Goal: Check status

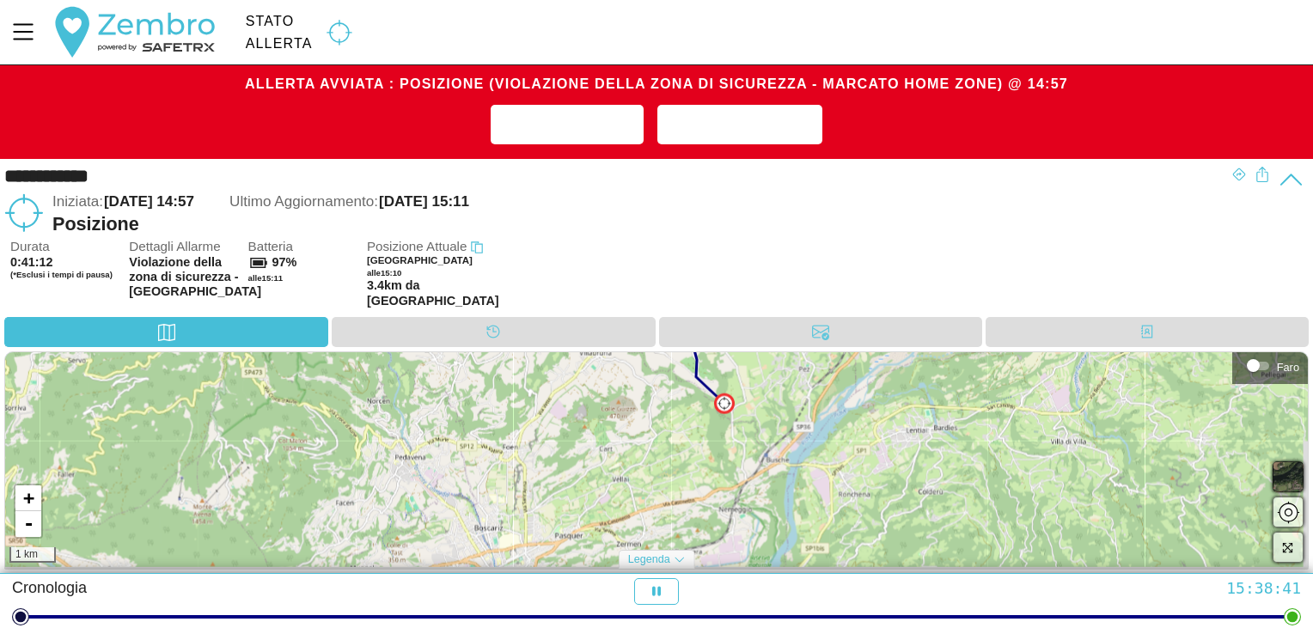
drag, startPoint x: 859, startPoint y: 489, endPoint x: 865, endPoint y: 354, distance: 135.0
click at [865, 354] on div "**********" at bounding box center [656, 367] width 1313 height 414
click at [825, 452] on div "+ - 1 km" at bounding box center [656, 459] width 1303 height 215
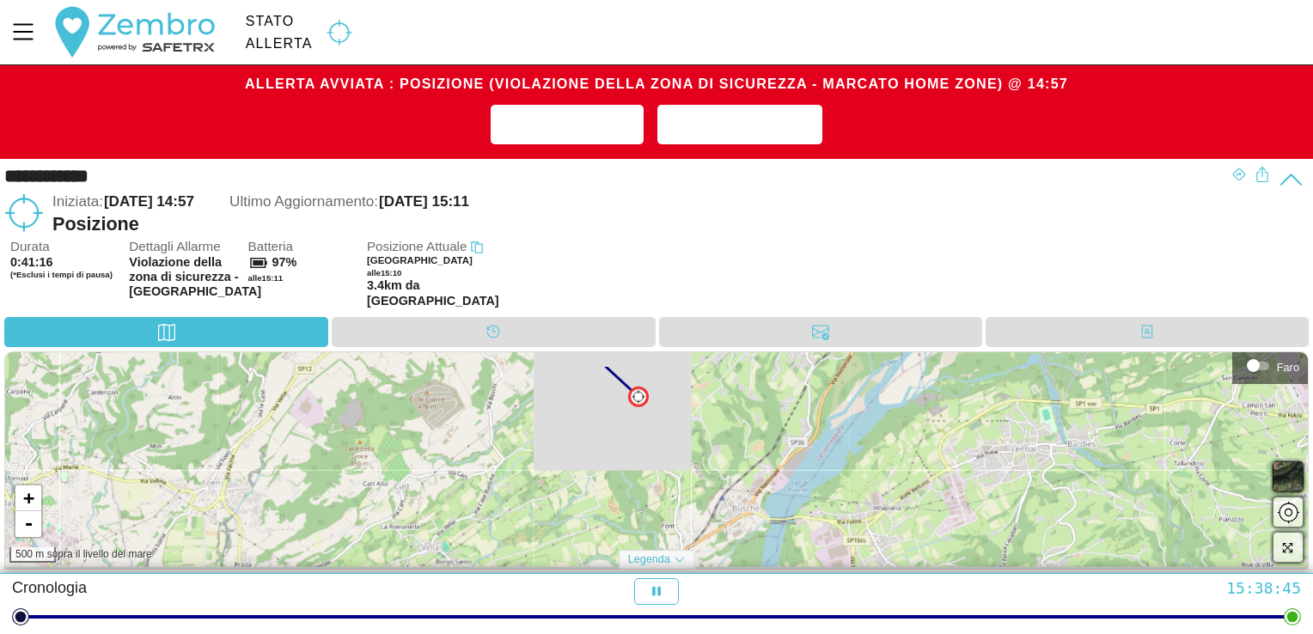
drag, startPoint x: 804, startPoint y: 419, endPoint x: 824, endPoint y: 464, distance: 50.0
click at [824, 464] on div "+ - 500 m sopra il livello del mare" at bounding box center [656, 459] width 1303 height 215
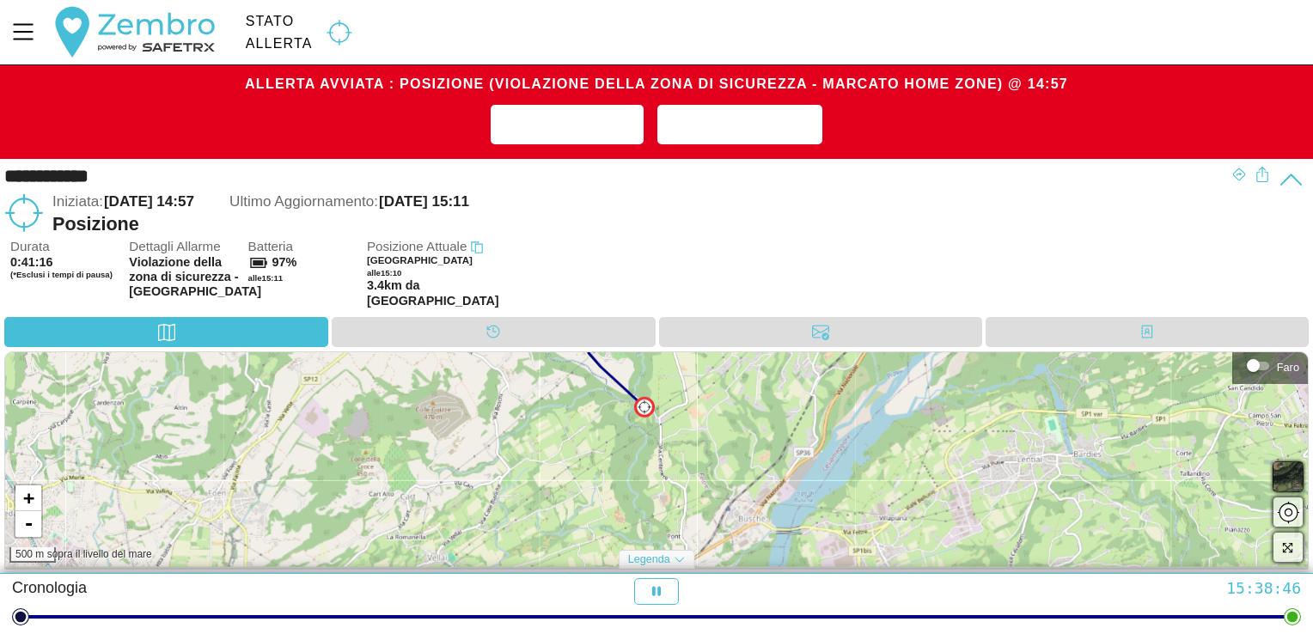
click at [743, 460] on div "+ - 500 m sopra il livello del mare" at bounding box center [656, 459] width 1303 height 215
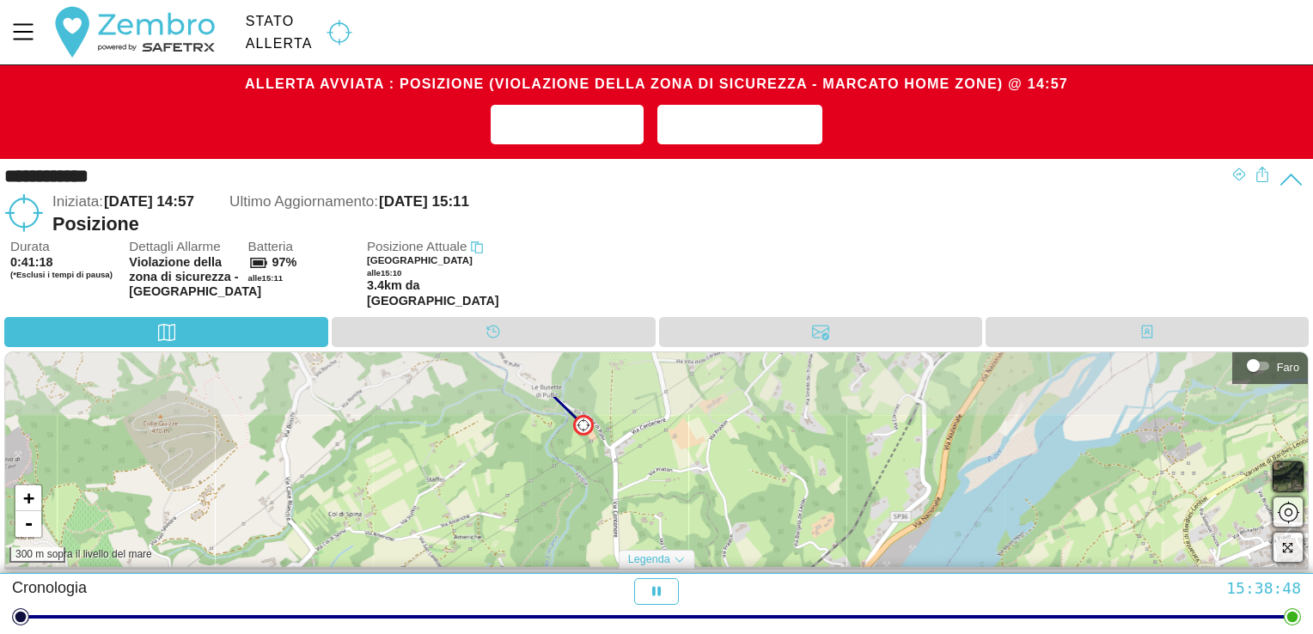
drag, startPoint x: 682, startPoint y: 459, endPoint x: 719, endPoint y: 524, distance: 75.5
click at [719, 524] on div "+ - 300 m sopra il livello del mare" at bounding box center [656, 459] width 1303 height 215
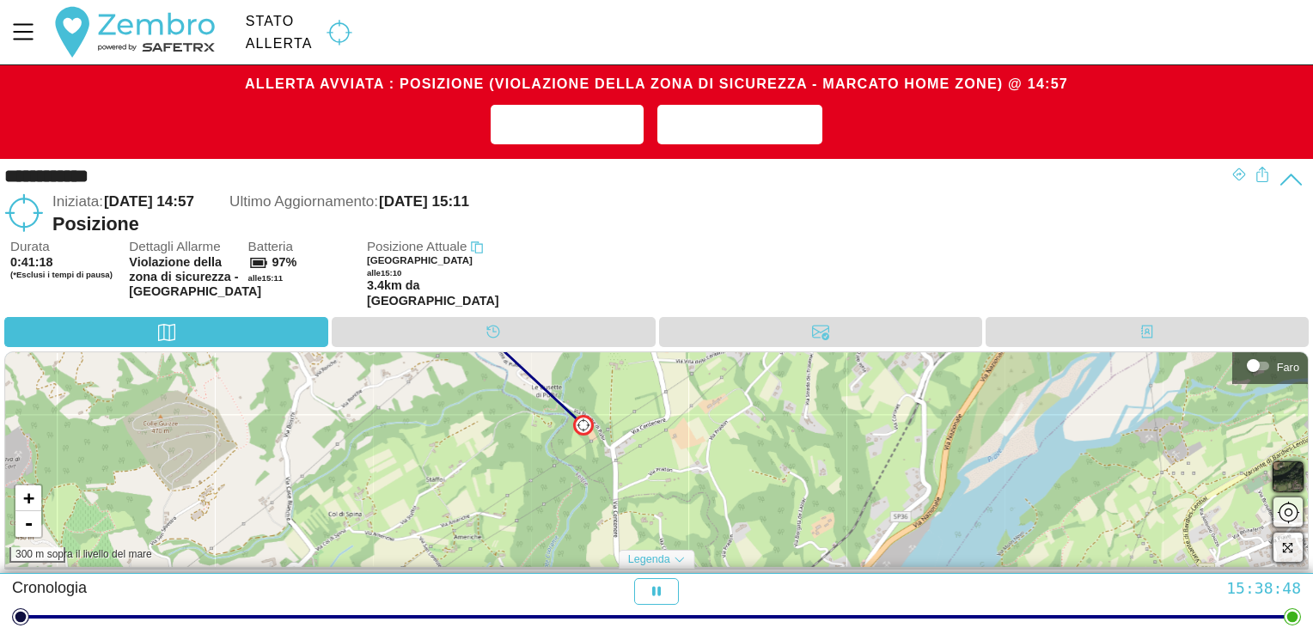
click at [712, 499] on div "+ - 300 m sopra il livello del mare" at bounding box center [656, 459] width 1303 height 215
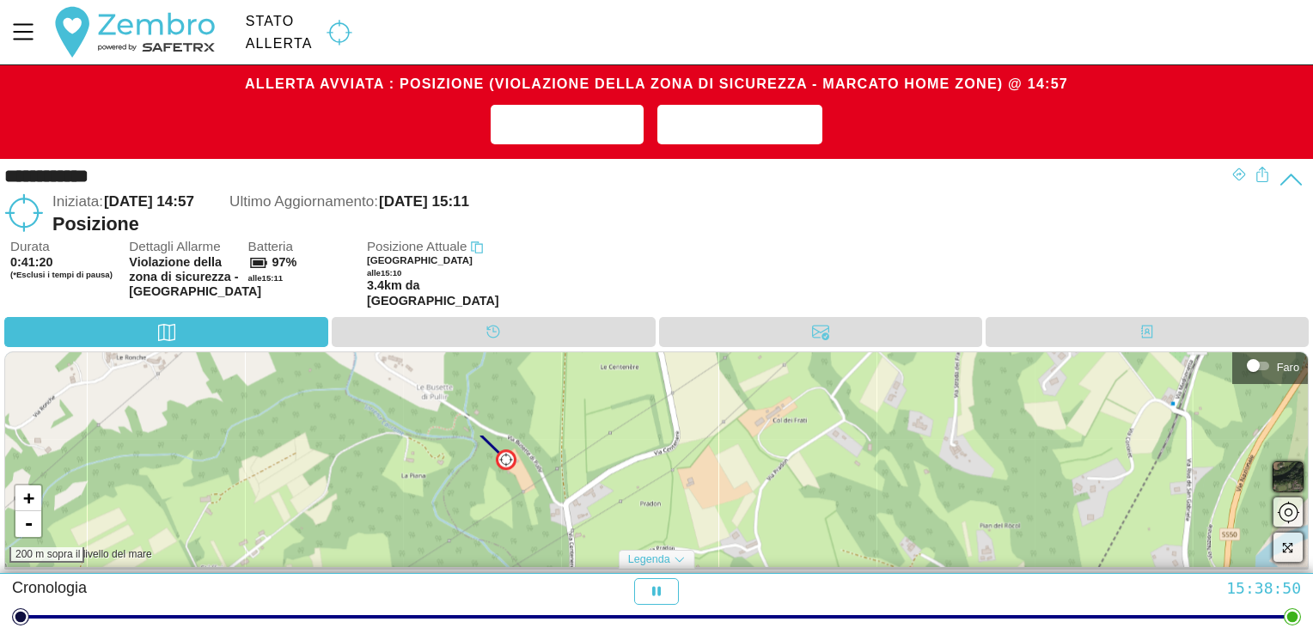
drag, startPoint x: 701, startPoint y: 460, endPoint x: 753, endPoint y: 564, distance: 116.1
click at [753, 564] on div "+ - 200 m sopra il livello del mare" at bounding box center [656, 459] width 1303 height 215
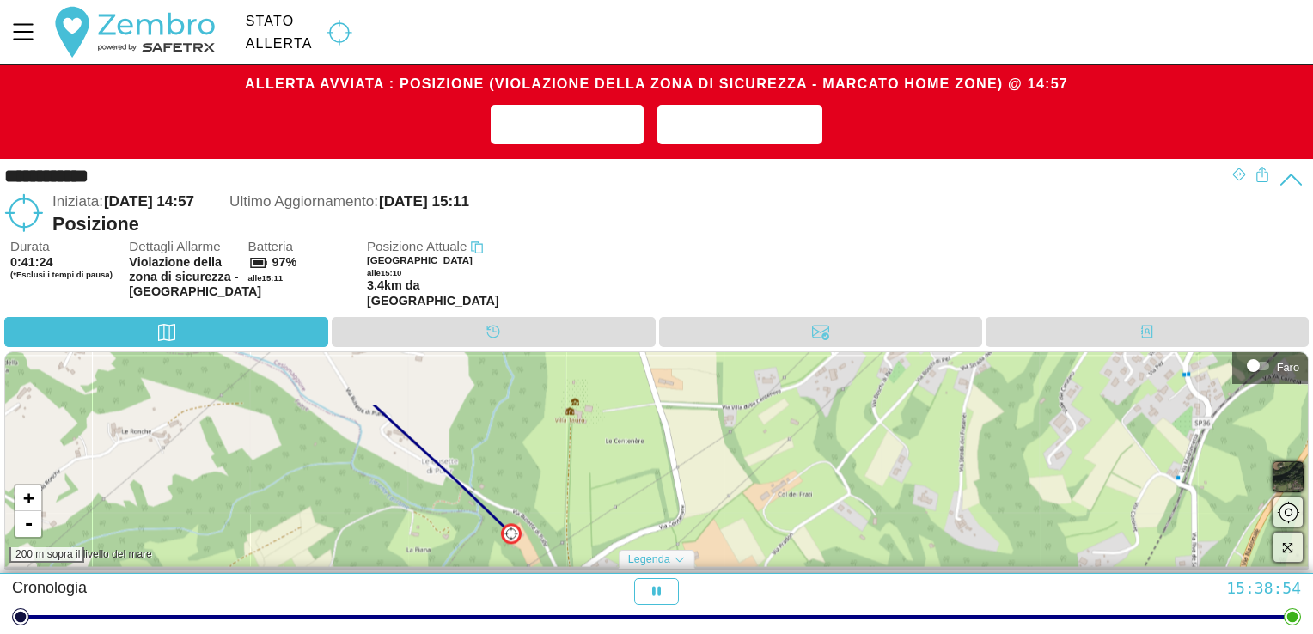
drag, startPoint x: 815, startPoint y: 437, endPoint x: 820, endPoint y: 511, distance: 74.1
click at [820, 511] on div "+ - 200 m sopra il livello del mare" at bounding box center [656, 459] width 1303 height 215
click at [748, 523] on div "+ - 200 m sopra il livello del mare" at bounding box center [656, 459] width 1303 height 215
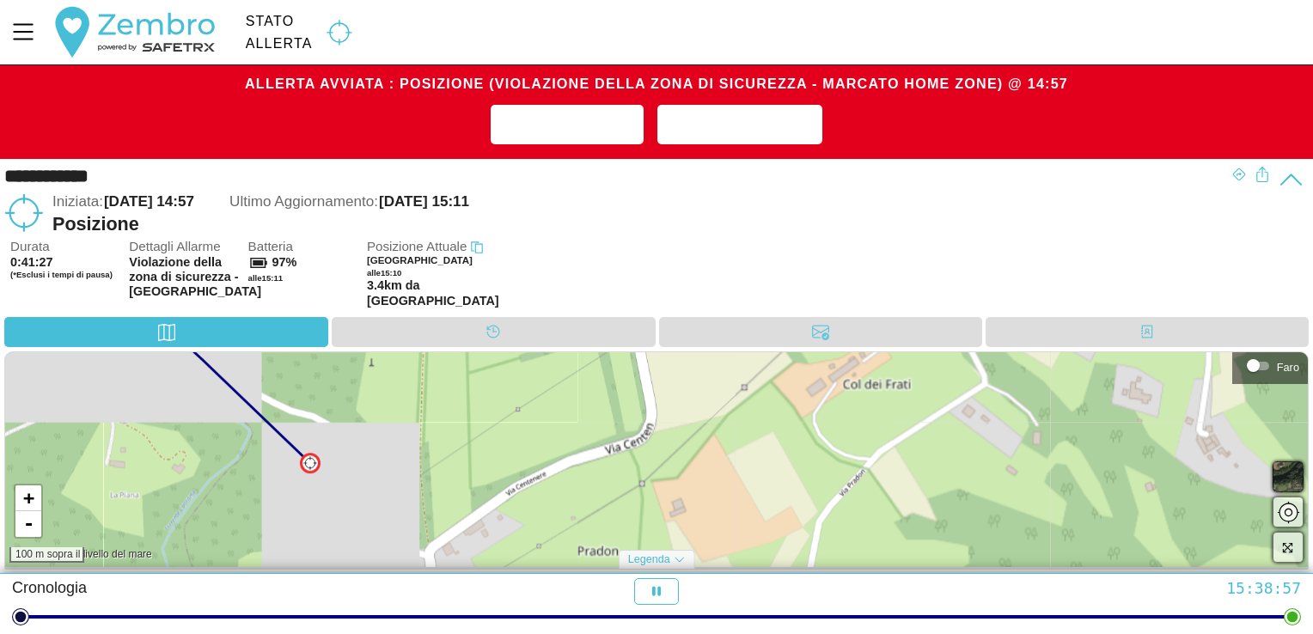
drag, startPoint x: 676, startPoint y: 483, endPoint x: 711, endPoint y: 397, distance: 92.9
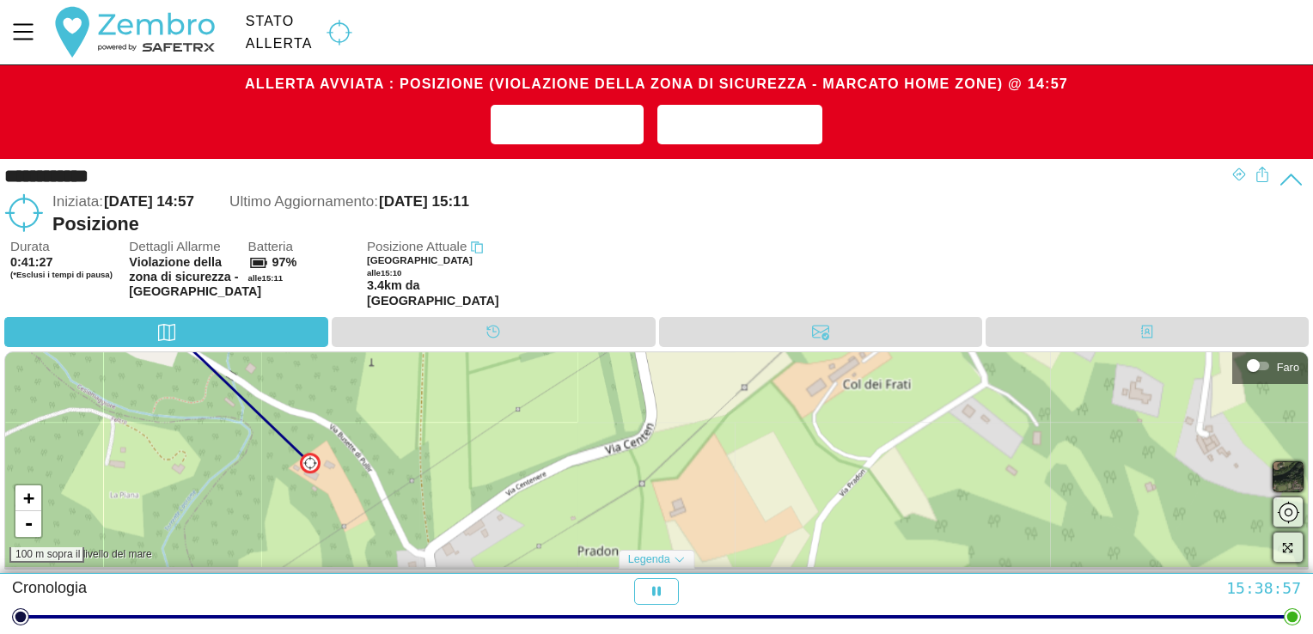
click at [711, 397] on div "+ - 100 m sopra il livello del mare" at bounding box center [656, 459] width 1303 height 215
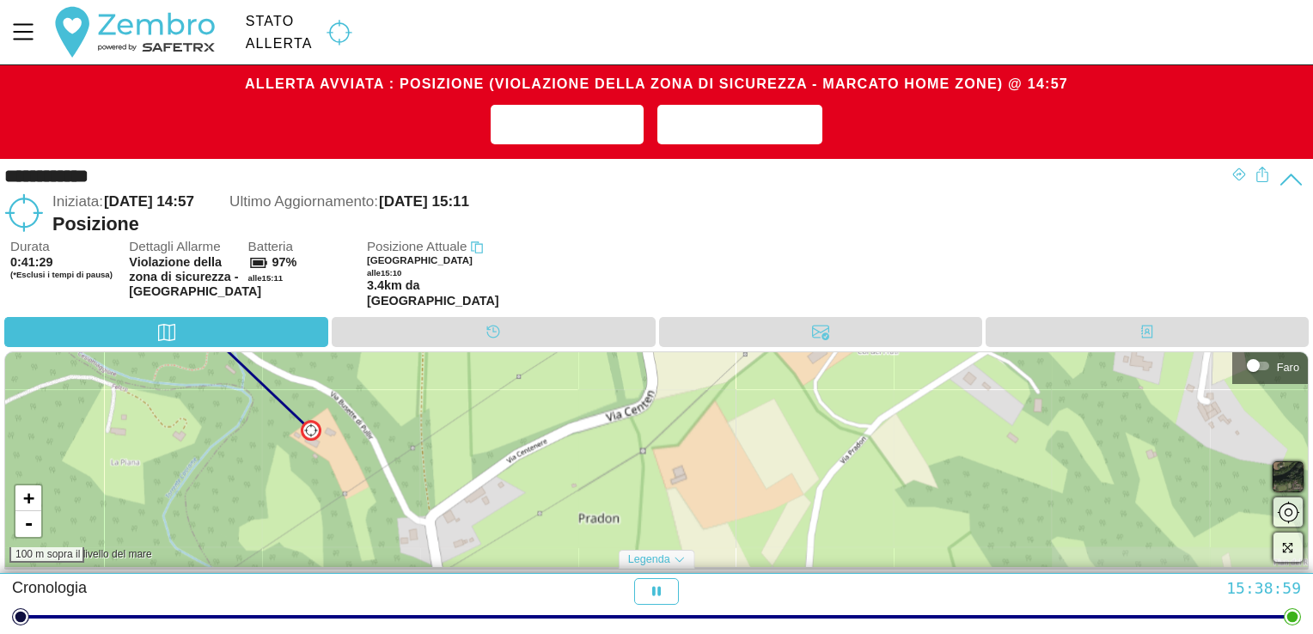
drag, startPoint x: 722, startPoint y: 513, endPoint x: 723, endPoint y: 480, distance: 32.7
click at [723, 480] on div "+ - 100 m sopra il livello del mare" at bounding box center [656, 459] width 1303 height 215
